Goal: Book appointment/travel/reservation

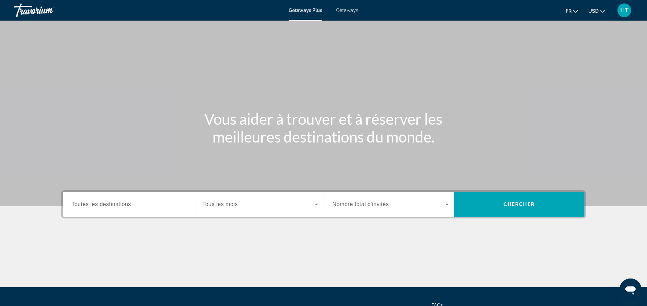
click at [117, 201] on span "Toutes les destinations" at bounding box center [101, 204] width 59 height 6
click at [117, 200] on input "Destination Toutes les destinations" at bounding box center [130, 204] width 116 height 8
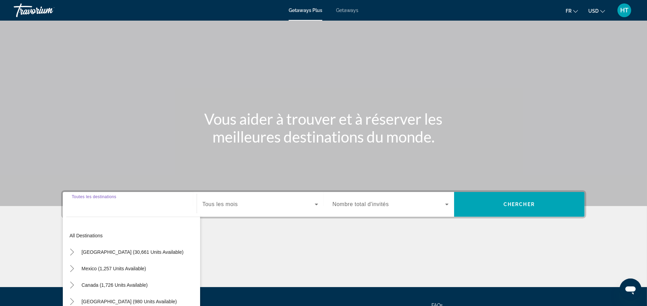
scroll to position [65, 0]
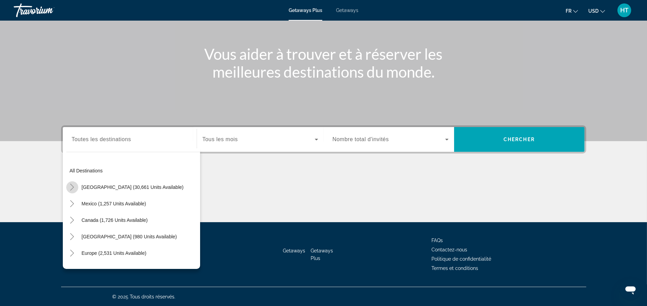
click at [71, 187] on icon "Toggle United States (30,661 units available)" at bounding box center [72, 187] width 7 height 7
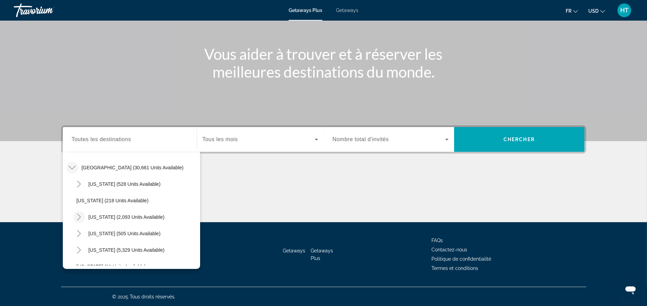
click at [82, 214] on icon "Toggle California (2,093 units available)" at bounding box center [79, 217] width 7 height 7
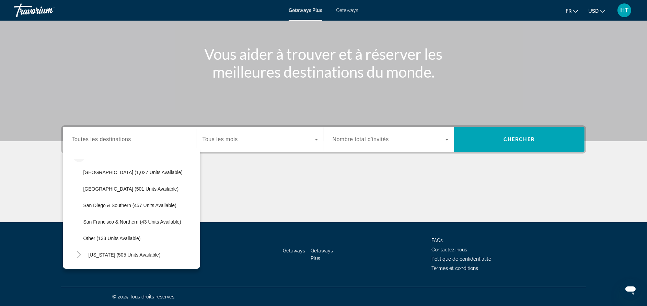
scroll to position [81, 0]
click at [161, 204] on span "San Diego & Southern (457 units available)" at bounding box center [129, 204] width 93 height 5
type input "**********"
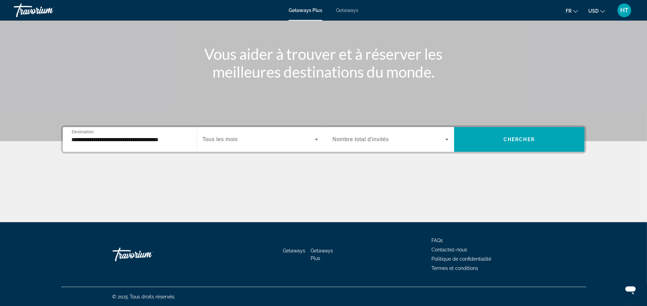
click at [233, 138] on span "Tous les mois" at bounding box center [220, 139] width 35 height 6
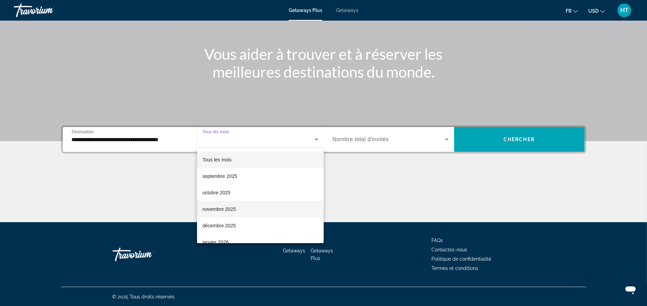
click at [230, 208] on span "novembre 2025" at bounding box center [219, 209] width 33 height 8
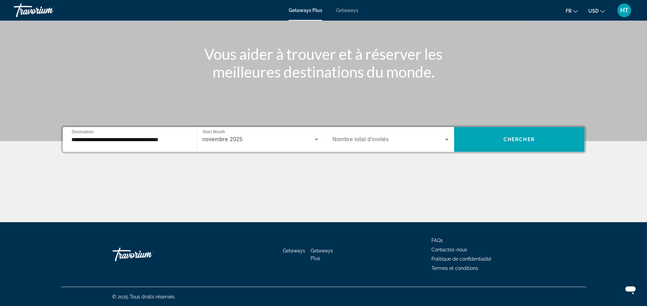
click at [379, 140] on span "Nombre total d'invités" at bounding box center [361, 139] width 56 height 6
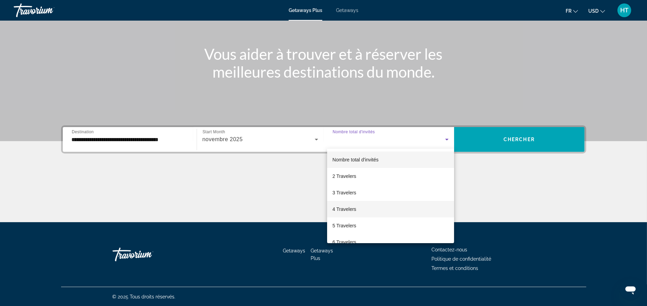
click at [371, 208] on mat-option "4 Travelers" at bounding box center [390, 209] width 127 height 16
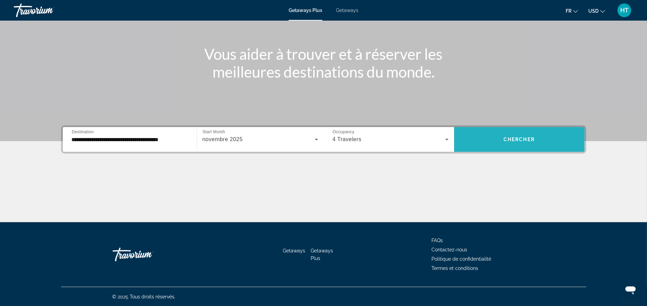
click at [530, 143] on span "Search widget" at bounding box center [519, 139] width 130 height 16
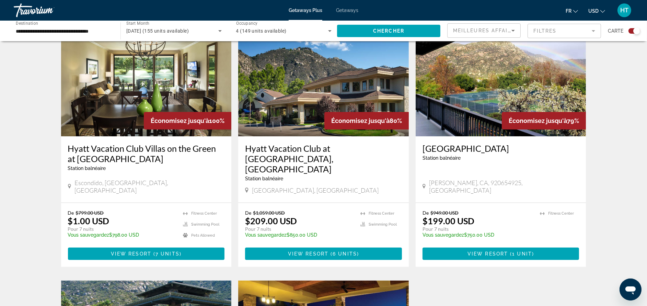
scroll to position [236, 0]
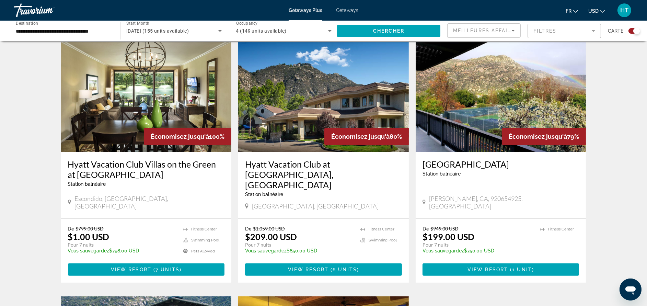
click at [205, 168] on h3 "Hyatt Vacation Club Villas on the Green at The Welk" at bounding box center [146, 169] width 157 height 21
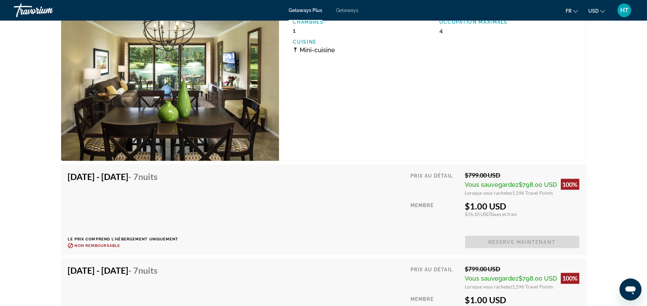
scroll to position [1382, 0]
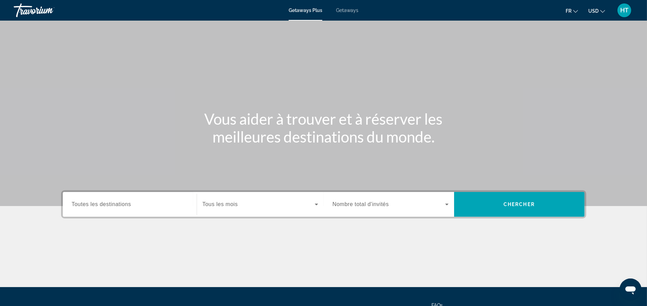
click at [352, 11] on span "Getaways" at bounding box center [347, 10] width 22 height 5
click at [123, 202] on span "Toutes les destinations" at bounding box center [101, 204] width 59 height 6
click at [123, 202] on input "Destination Toutes les destinations" at bounding box center [130, 204] width 116 height 8
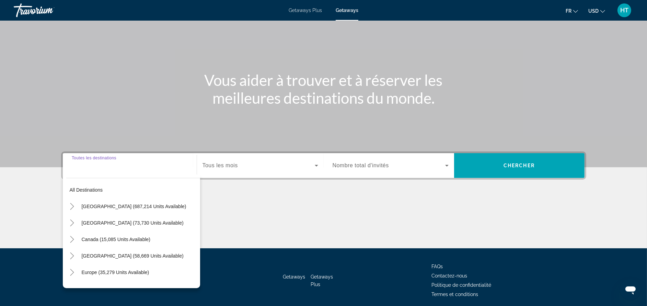
scroll to position [65, 0]
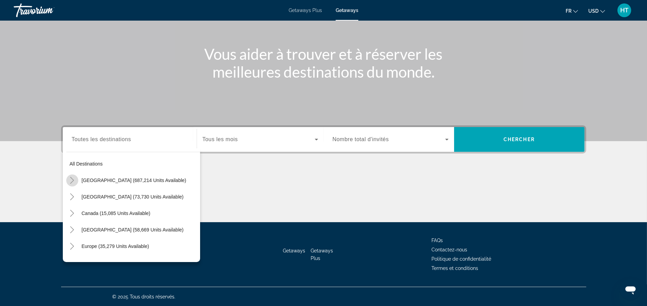
click at [69, 182] on icon "Toggle United States (687,214 units available)" at bounding box center [72, 180] width 7 height 7
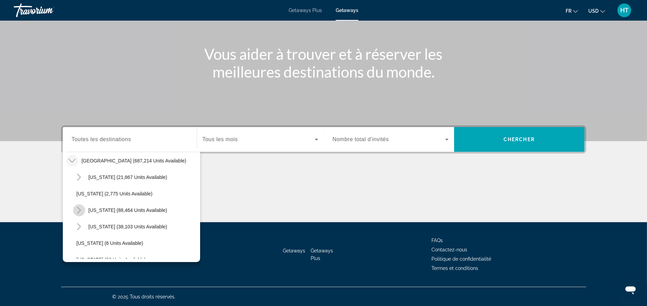
click at [79, 208] on icon "Toggle California (88,464 units available)" at bounding box center [79, 210] width 4 height 7
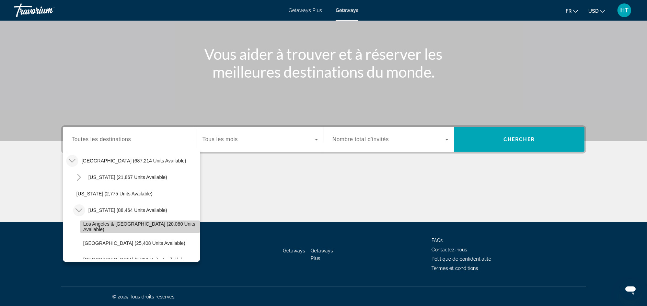
click at [176, 226] on span "Los Angeles & [GEOGRAPHIC_DATA] (20,080 units available)" at bounding box center [139, 226] width 113 height 11
type input "**********"
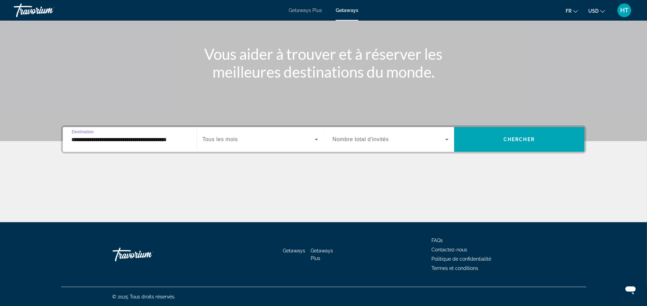
click at [245, 141] on span "Search widget" at bounding box center [259, 139] width 112 height 8
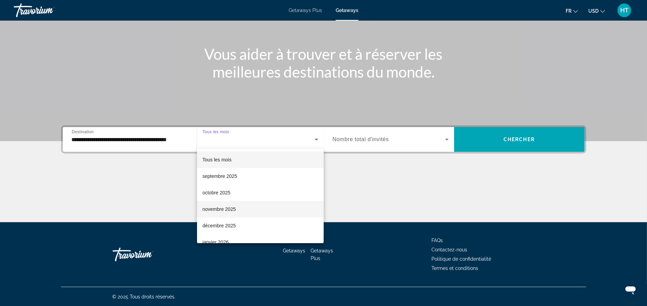
click at [240, 208] on mat-option "novembre 2025" at bounding box center [260, 209] width 127 height 16
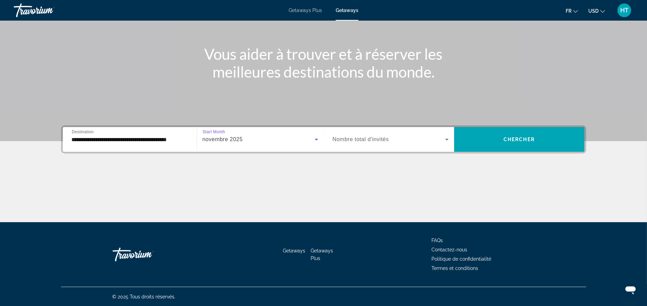
click at [383, 142] on span "Search widget" at bounding box center [389, 139] width 113 height 8
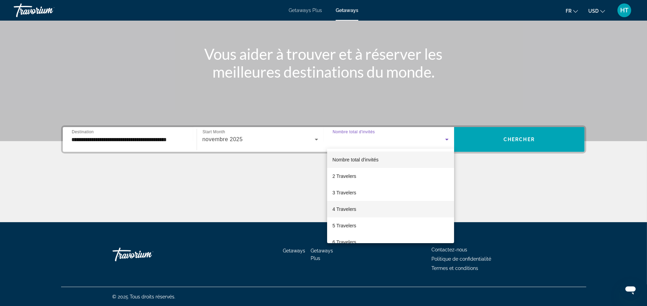
click at [375, 201] on mat-option "4 Travelers" at bounding box center [390, 209] width 127 height 16
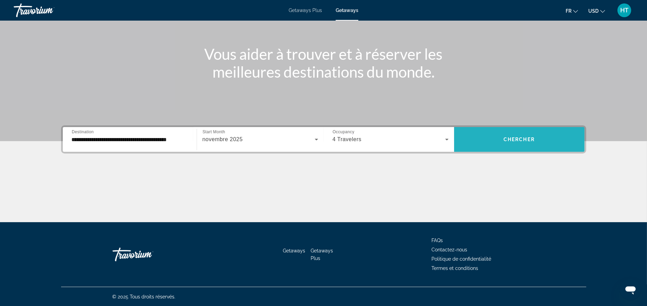
click at [515, 138] on span "Chercher" at bounding box center [519, 139] width 31 height 5
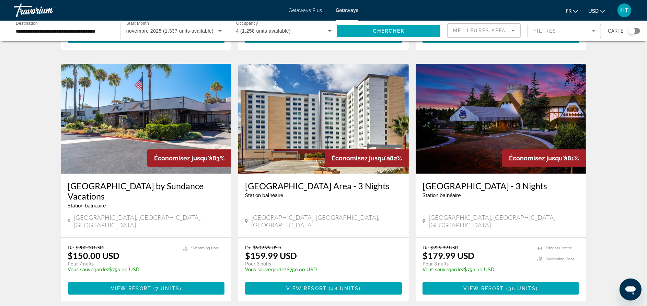
scroll to position [256, 0]
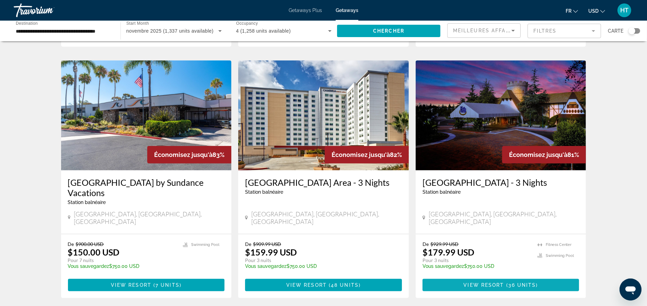
click at [498, 277] on span "Main content" at bounding box center [501, 285] width 157 height 16
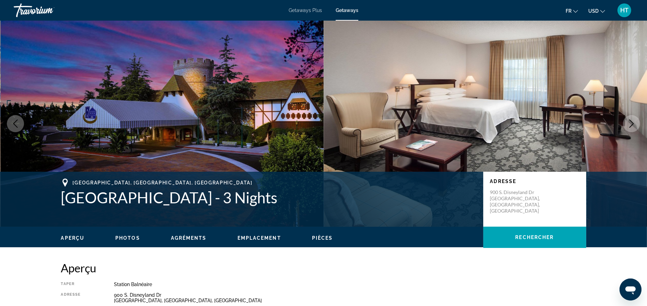
click at [628, 124] on icon "Next image" at bounding box center [631, 123] width 8 height 8
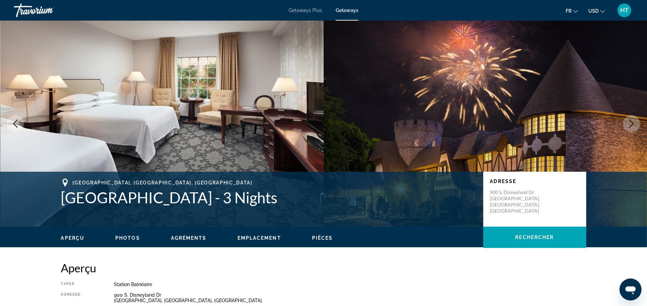
click at [628, 124] on icon "Next image" at bounding box center [631, 123] width 8 height 8
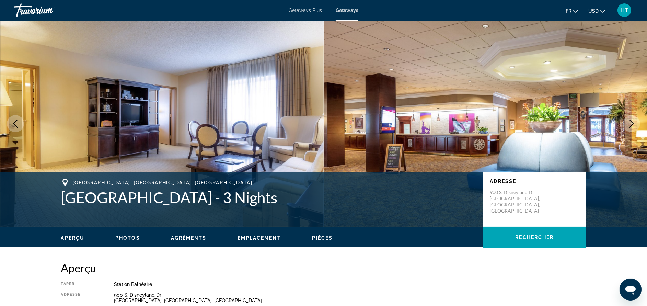
click at [624, 124] on button "Next image" at bounding box center [631, 123] width 17 height 17
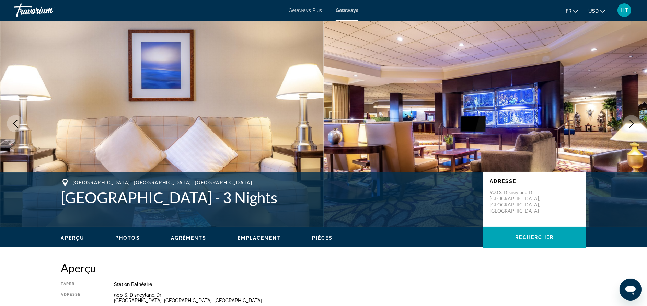
click at [624, 124] on button "Next image" at bounding box center [631, 123] width 17 height 17
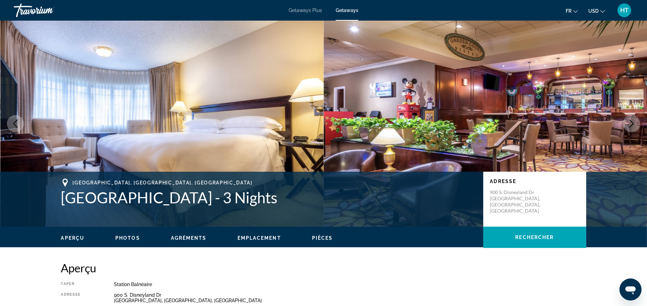
click at [624, 124] on button "Next image" at bounding box center [631, 123] width 17 height 17
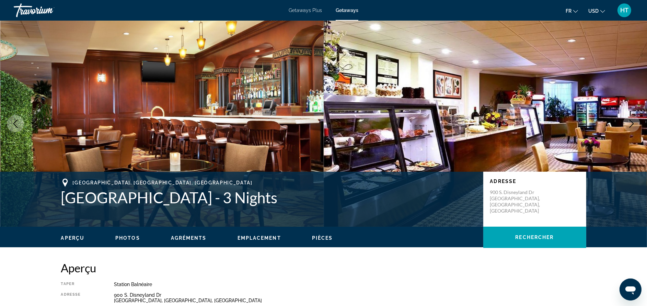
click at [624, 124] on button "Next image" at bounding box center [631, 123] width 17 height 17
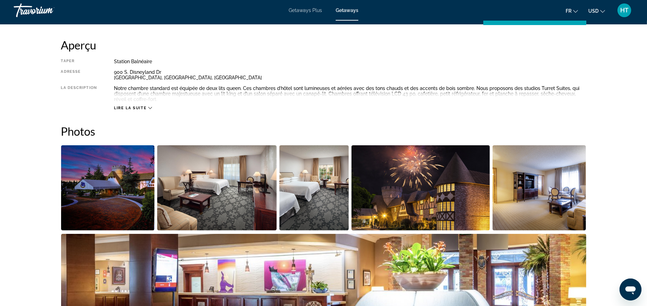
scroll to position [219, 0]
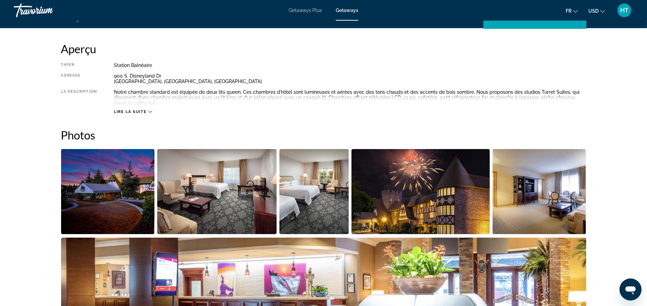
click at [128, 113] on span "Lire la suite" at bounding box center [130, 112] width 33 height 4
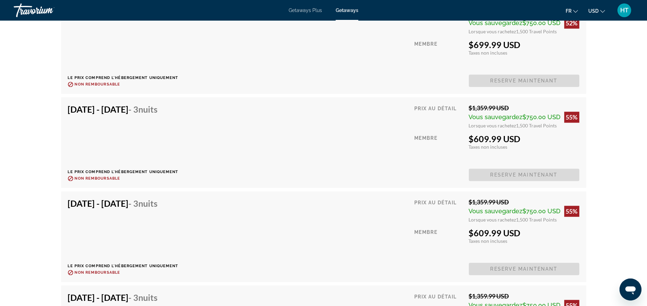
scroll to position [2007, 0]
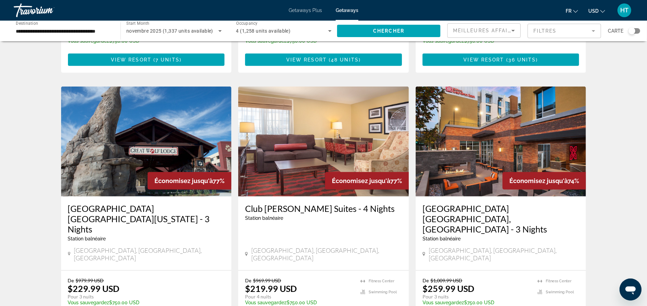
scroll to position [485, 0]
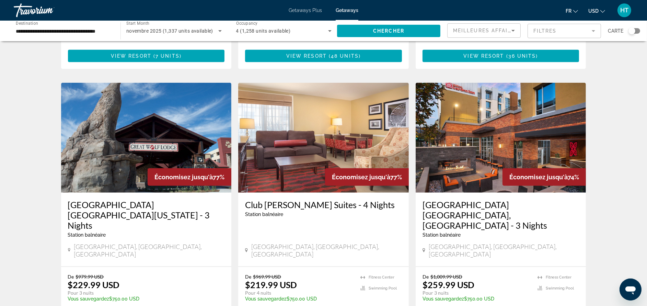
click at [214, 199] on h3 "[GEOGRAPHIC_DATA] [GEOGRAPHIC_DATA][US_STATE] - 3 Nights" at bounding box center [146, 214] width 157 height 31
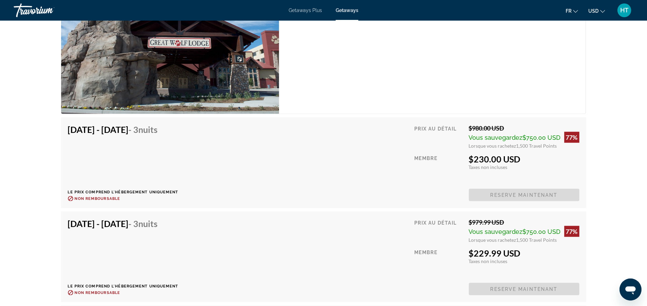
scroll to position [1175, 0]
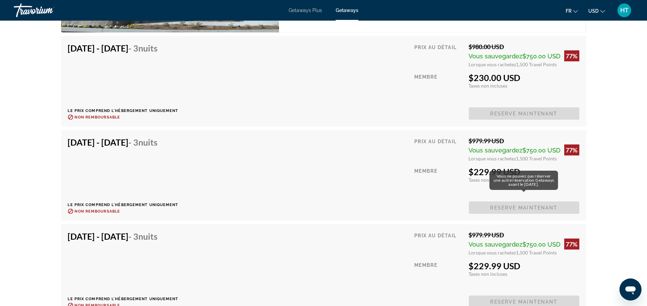
click at [535, 204] on span "Reserve maintenant" at bounding box center [524, 207] width 111 height 12
